Goal: Use online tool/utility: Utilize a website feature to perform a specific function

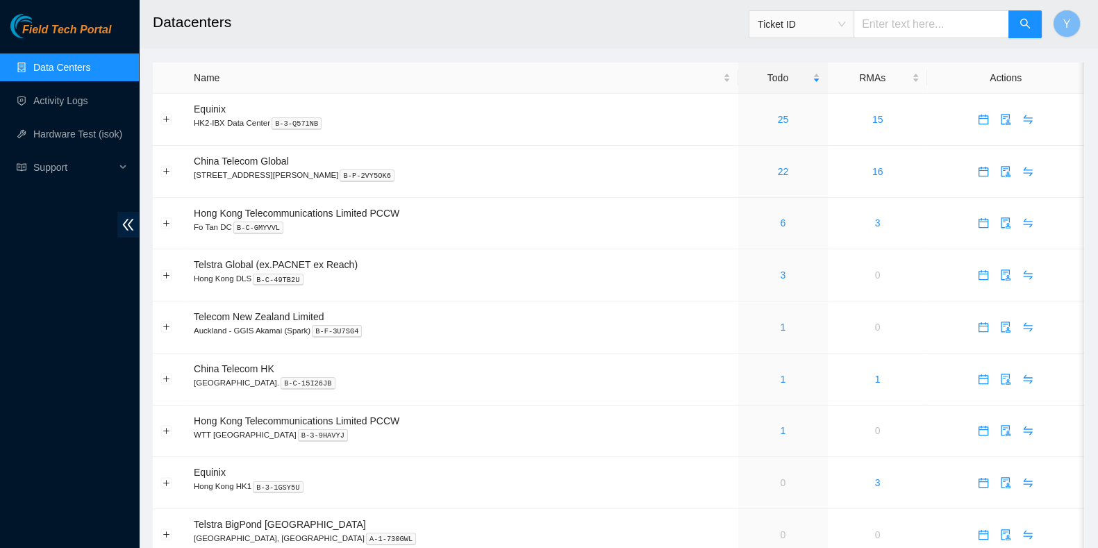
click at [81, 308] on div "Field Tech Portal Data Centers Activity Logs Hardware Test (isok) Support" at bounding box center [69, 281] width 139 height 534
click at [78, 136] on link "Hardware Test (isok)" at bounding box center [77, 133] width 89 height 11
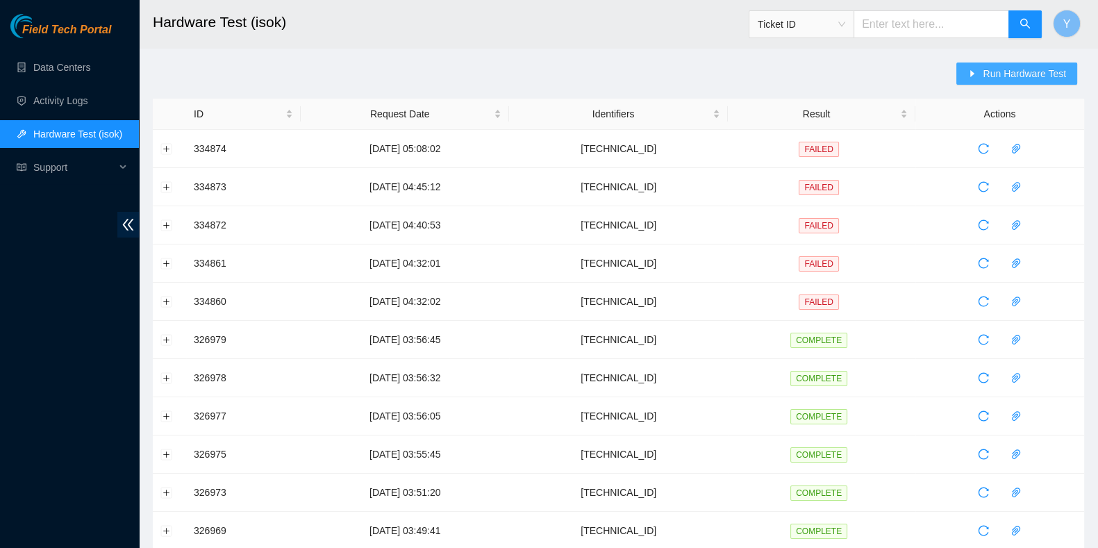
click at [1024, 74] on span "Run Hardware Test" at bounding box center [1024, 73] width 83 height 15
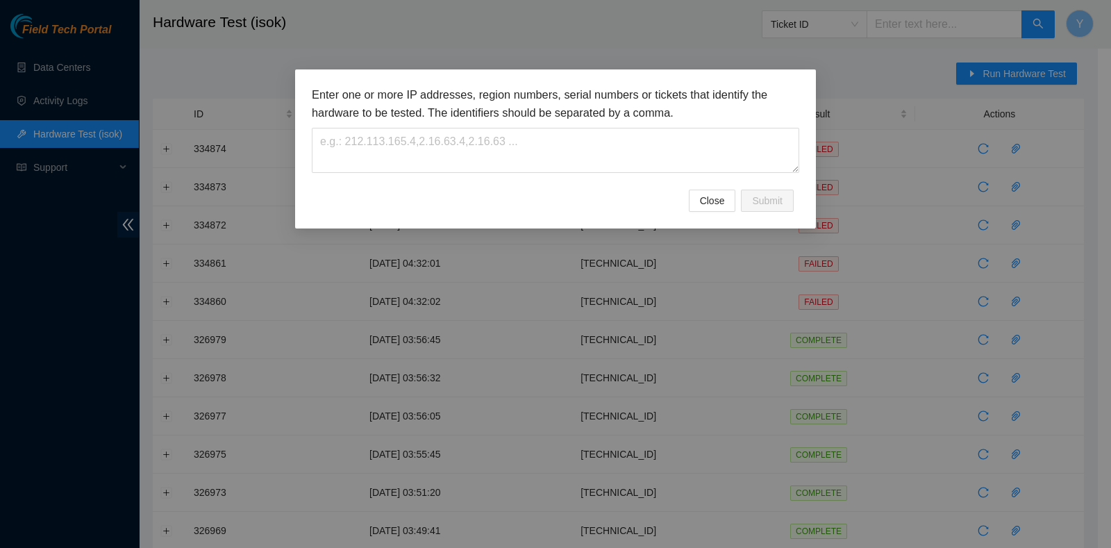
click at [626, 181] on div "Enter one or more IP addresses, region numbers, serial numbers or tickets that …" at bounding box center [555, 137] width 487 height 103
click at [630, 147] on textarea at bounding box center [555, 150] width 487 height 45
paste textarea "23.205.120.55"
type textarea "23.205.120.55"
click at [768, 202] on span "Submit" at bounding box center [767, 200] width 31 height 15
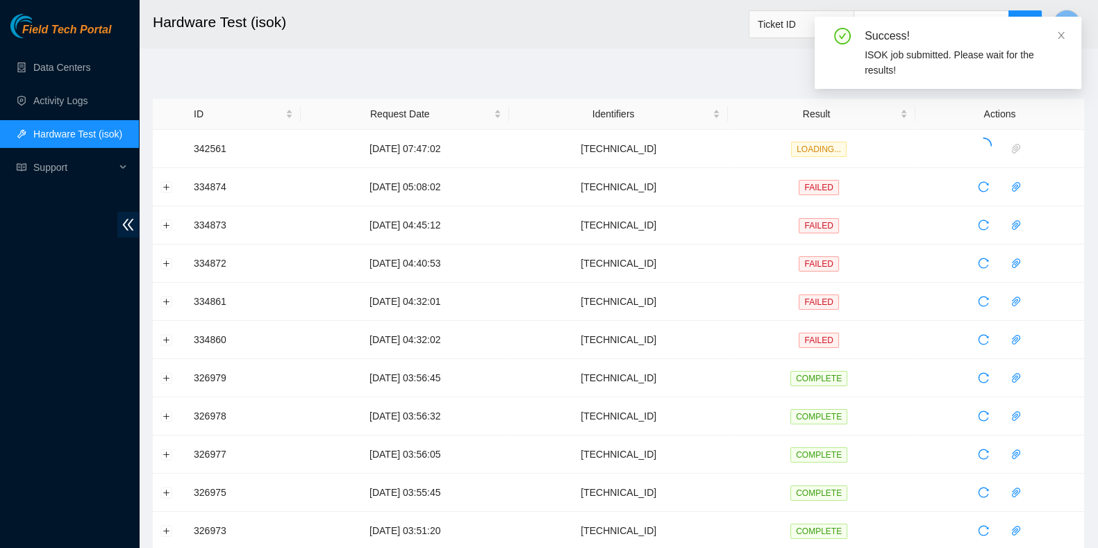
click at [50, 306] on div "Field Tech Portal Data Centers Activity Logs Hardware Test (isok) Support" at bounding box center [69, 281] width 139 height 534
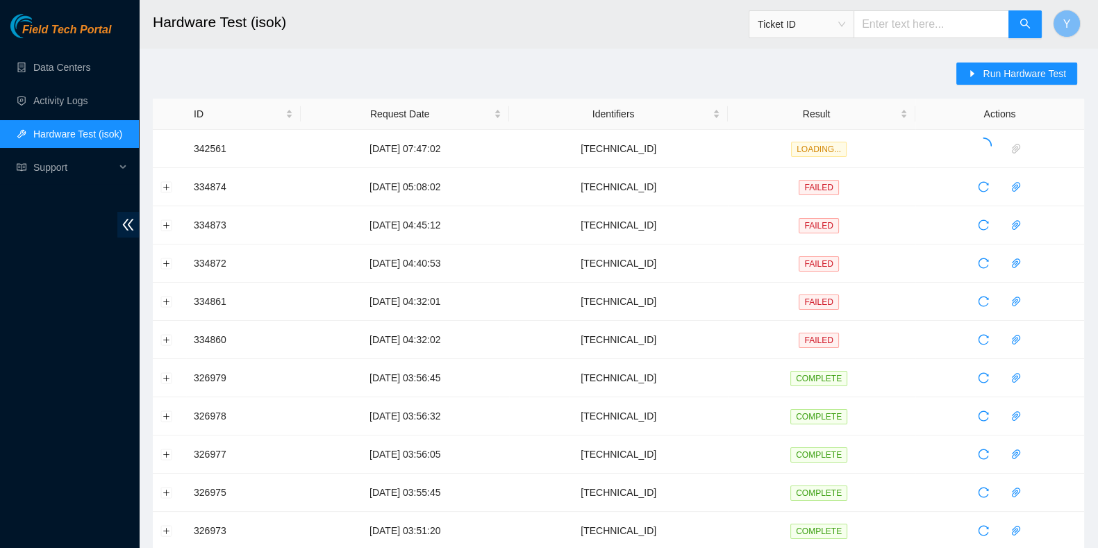
click at [19, 367] on div "Field Tech Portal Data Centers Activity Logs Hardware Test (isok) Support" at bounding box center [69, 281] width 139 height 534
drag, startPoint x: 680, startPoint y: 154, endPoint x: 599, endPoint y: 144, distance: 81.9
click at [599, 144] on td "23.205.120.55" at bounding box center [618, 149] width 219 height 38
copy td "23.205.120.55"
click at [1060, 22] on button "Y" at bounding box center [1067, 24] width 28 height 28
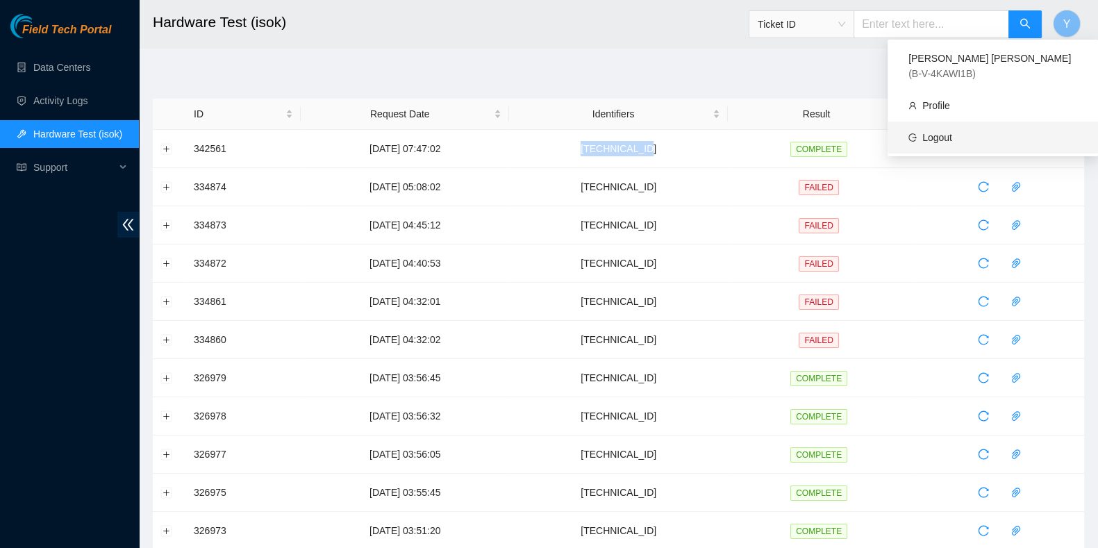
click at [952, 132] on link "Logout" at bounding box center [937, 137] width 30 height 11
